Goal: Transaction & Acquisition: Purchase product/service

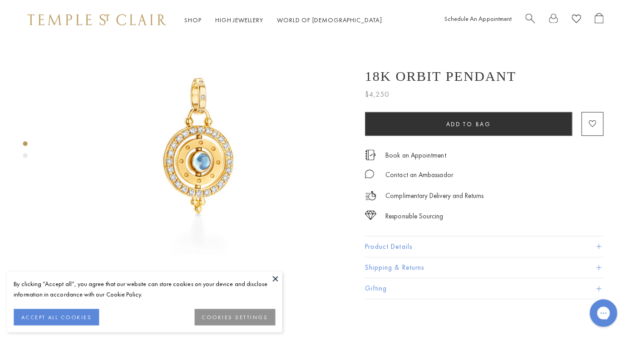
scroll to position [44, 2]
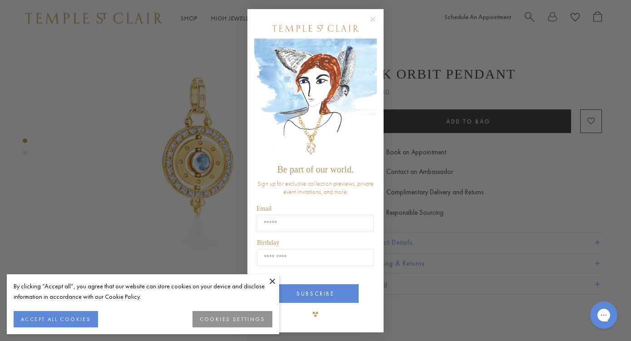
click at [131, 194] on div "Close dialog Be part of our world. Sign up for exclusive collection previews, p…" at bounding box center [315, 170] width 631 height 341
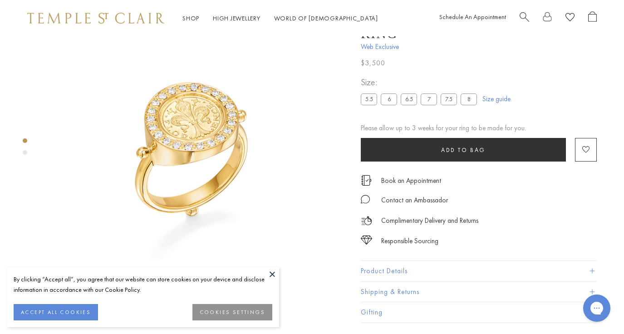
scroll to position [36, 0]
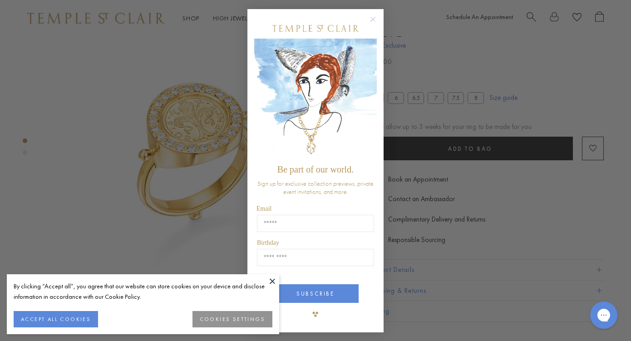
click at [274, 277] on button at bounding box center [273, 281] width 14 height 14
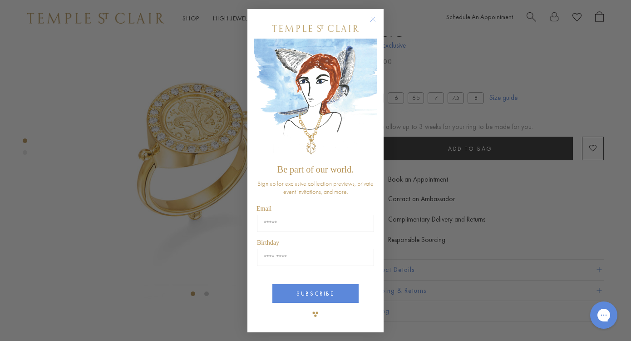
click at [213, 51] on div "Close dialog Be part of our world. Sign up for exclusive collection previews, p…" at bounding box center [315, 170] width 631 height 341
click at [375, 21] on circle "Close dialog" at bounding box center [373, 19] width 11 height 11
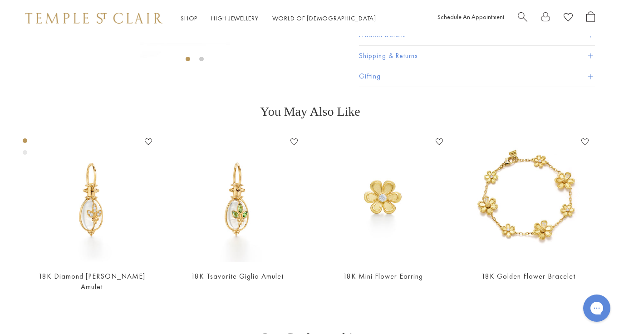
scroll to position [0, 2]
